Goal: Find specific page/section: Find specific page/section

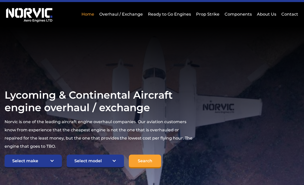
scroll to position [20, 0]
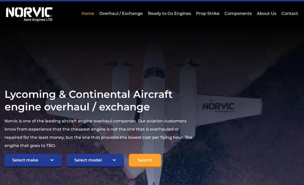
click at [26, 161] on select "Select make TCM Continental Lycoming" at bounding box center [33, 160] width 57 height 14
select select "TCM Continental"
click at [80, 166] on select "Select model American Champion 7KCAB Bellanca Citabria IO-320-E2A Beech 23 Musk…" at bounding box center [95, 160] width 57 height 14
select select "665"
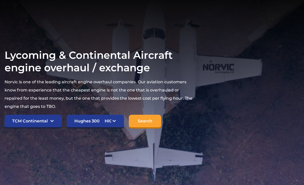
scroll to position [61, 0]
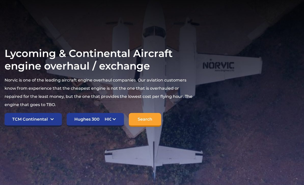
click at [21, 122] on select "Select make TCM Continental Lycoming" at bounding box center [33, 120] width 57 height 14
click at [91, 121] on select "Select model American Champion 7KCAB Bellanca Citabria IO-320-E2A Beech 23 Musk…" at bounding box center [95, 120] width 57 height 14
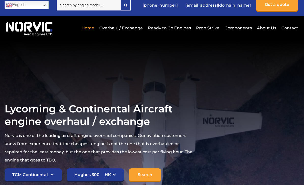
scroll to position [0, 0]
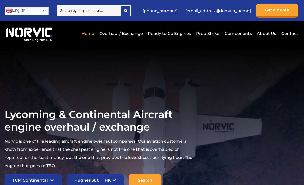
click at [177, 36] on link "Ready to Go Engines" at bounding box center [170, 33] width 46 height 12
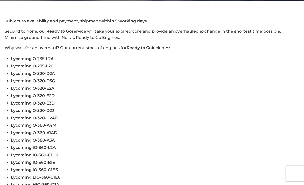
click at [281, 144] on li "Lycoming O-360-A3A" at bounding box center [155, 139] width 289 height 7
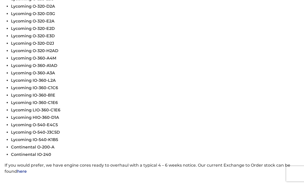
scroll to position [200, 0]
click at [23, 174] on link "here" at bounding box center [22, 171] width 10 height 5
